Goal: Task Accomplishment & Management: Use online tool/utility

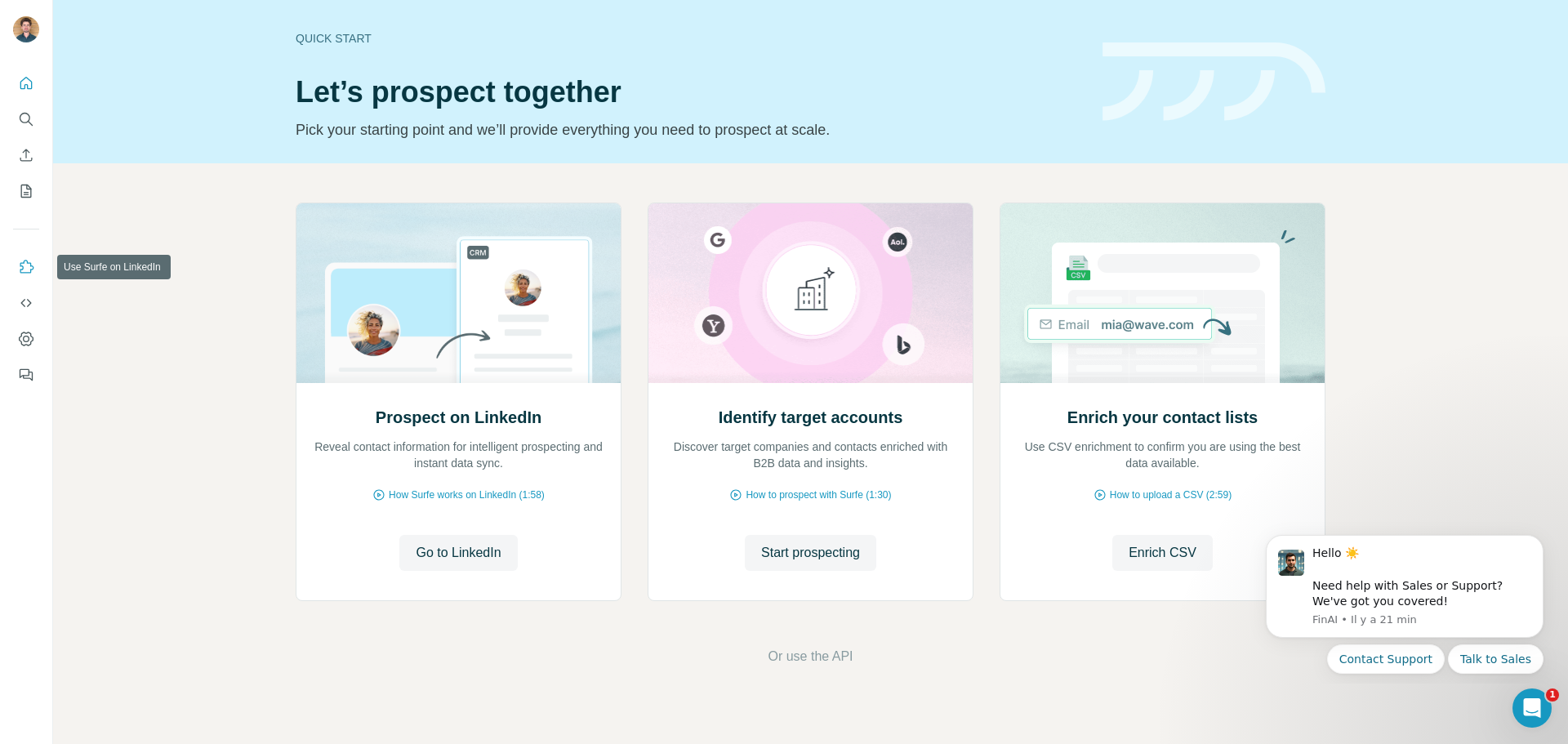
click at [27, 274] on icon "Use Surfe on LinkedIn" at bounding box center [26, 267] width 17 height 17
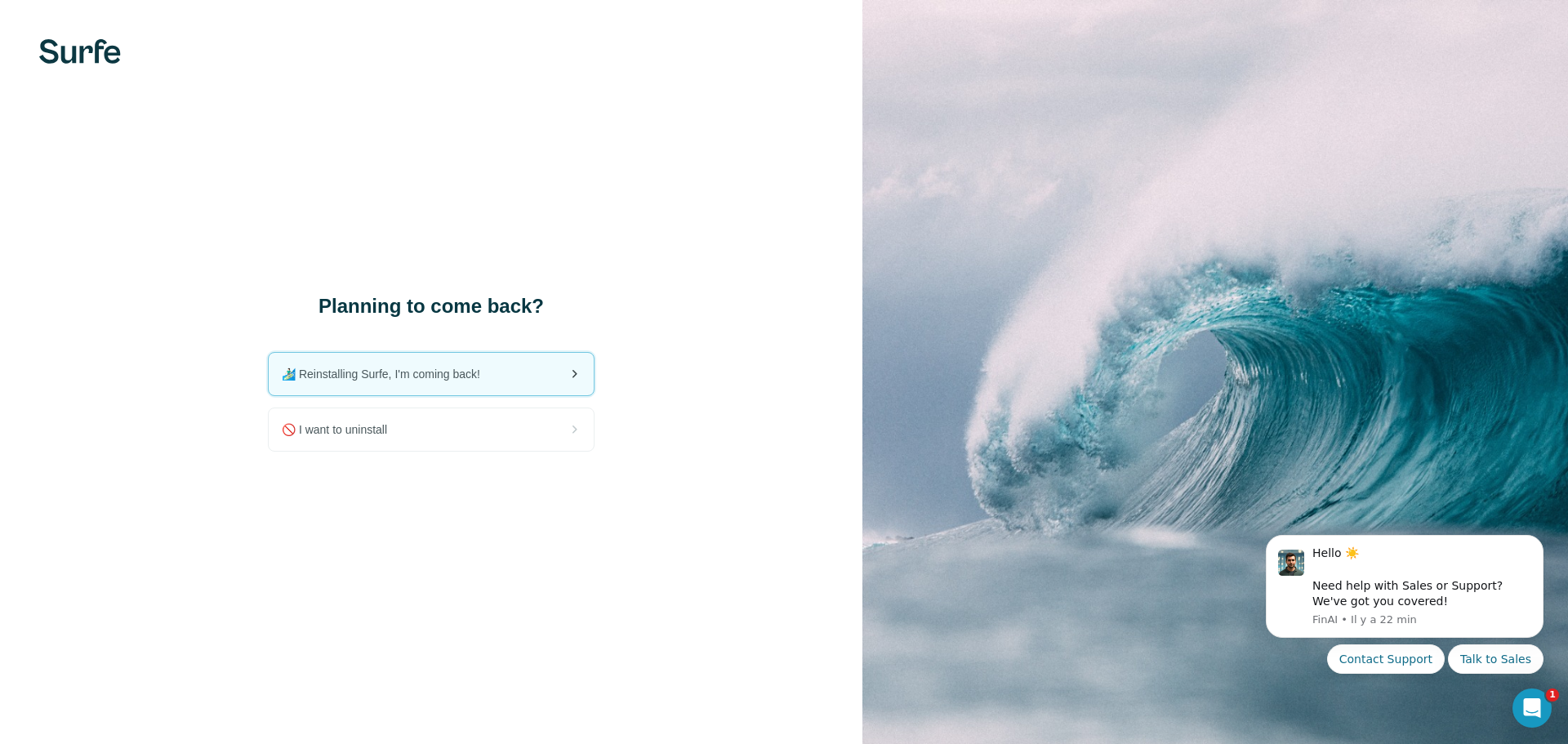
click at [433, 369] on span "🏄🏻‍♂️ Reinstalling Surfe, I'm coming back!" at bounding box center [388, 373] width 212 height 17
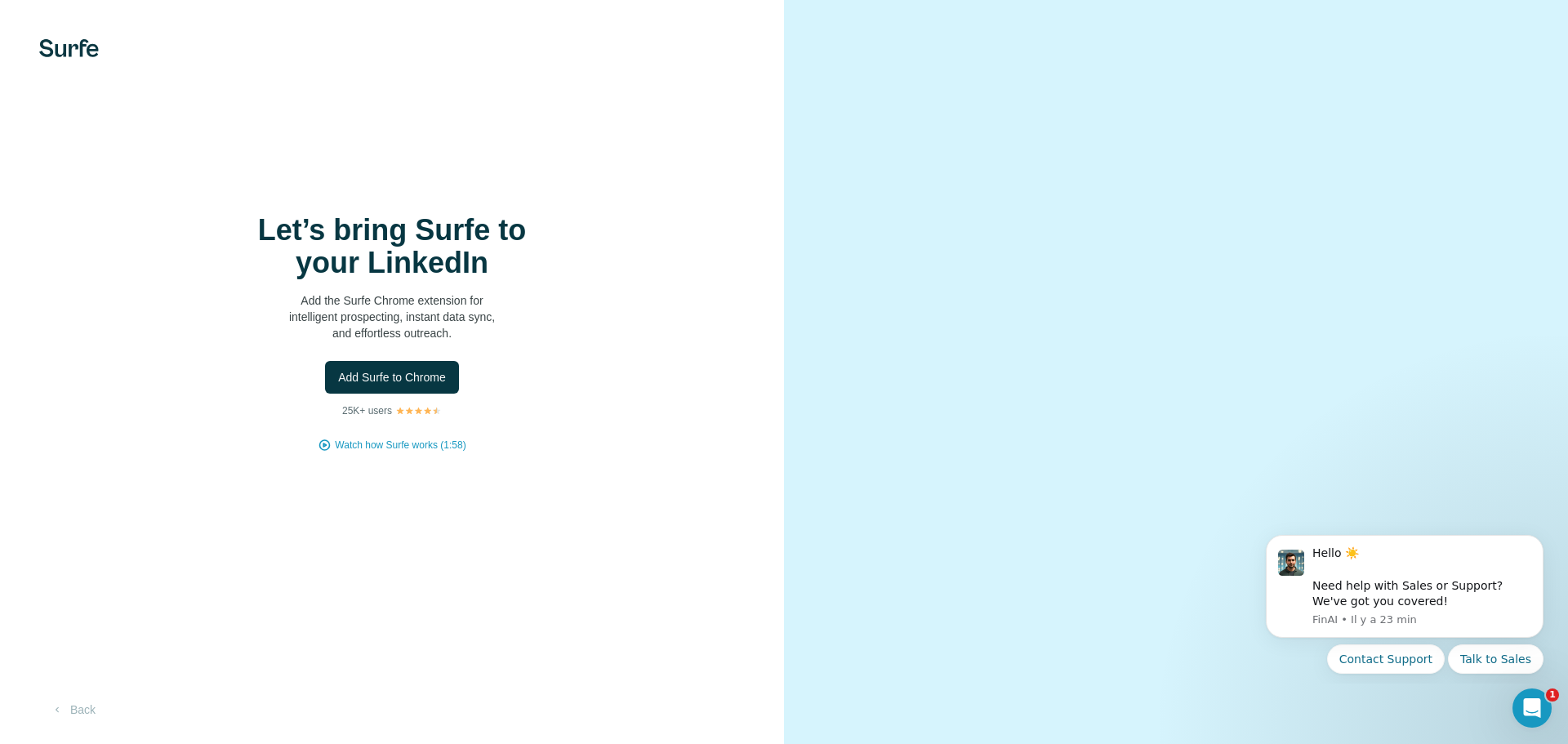
click at [402, 372] on span "Add Surfe to Chrome" at bounding box center [392, 377] width 108 height 17
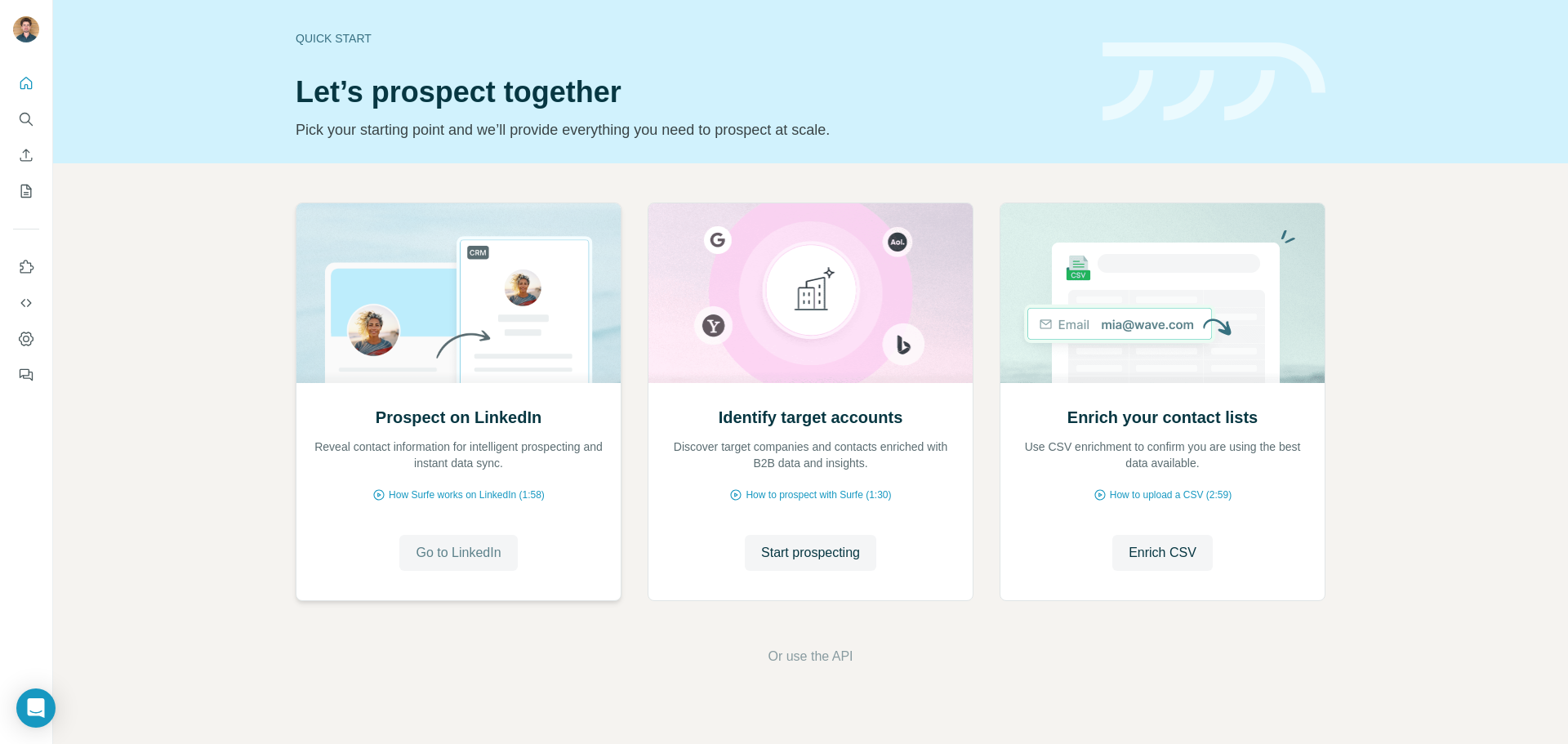
click at [456, 563] on button "Go to LinkedIn" at bounding box center [457, 552] width 117 height 36
